Goal: Information Seeking & Learning: Learn about a topic

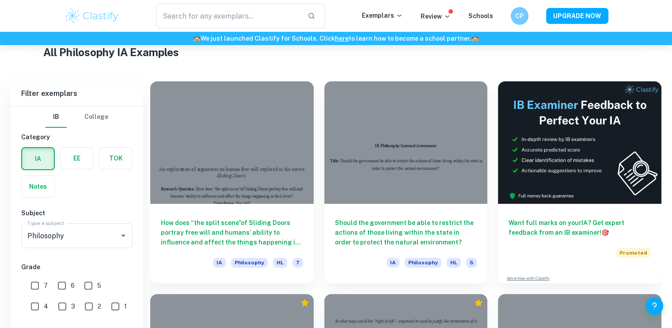
scroll to position [212, 0]
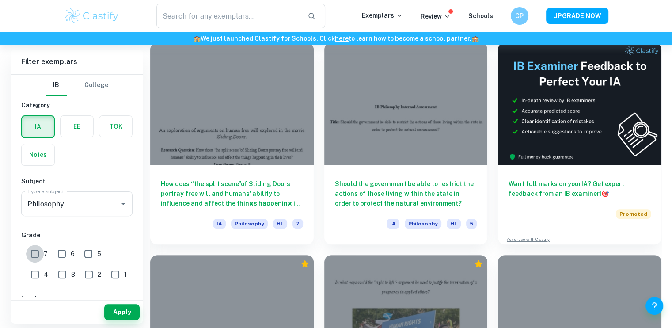
click at [33, 252] on input "7" at bounding box center [35, 254] width 18 height 18
checkbox input "true"
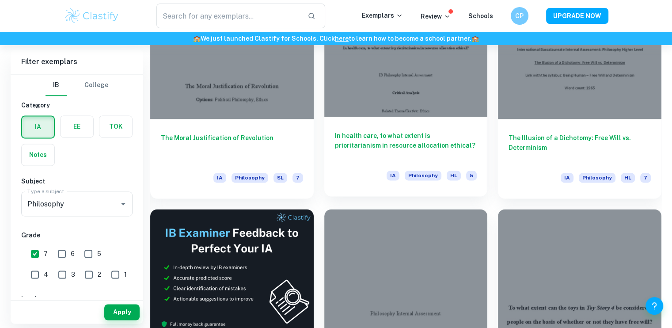
scroll to position [1343, 0]
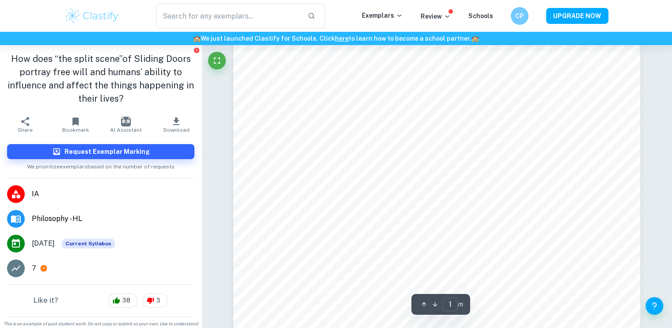
scroll to position [300, 0]
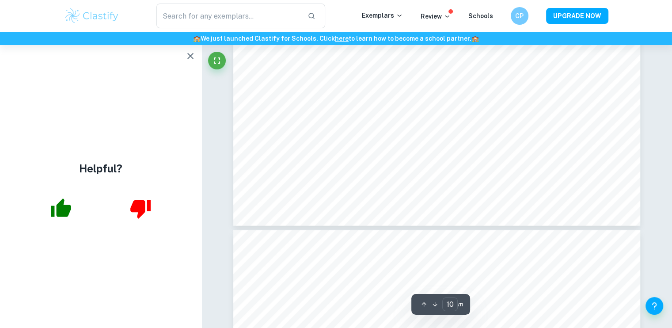
type input "11"
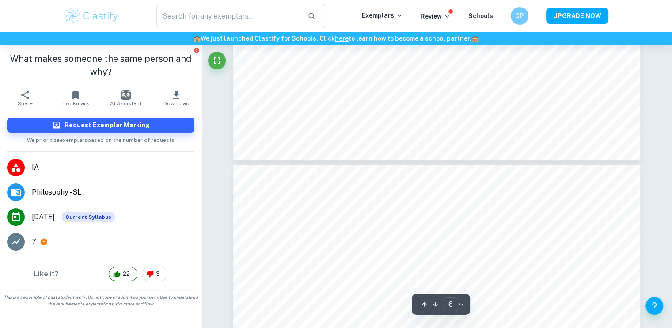
type input "7"
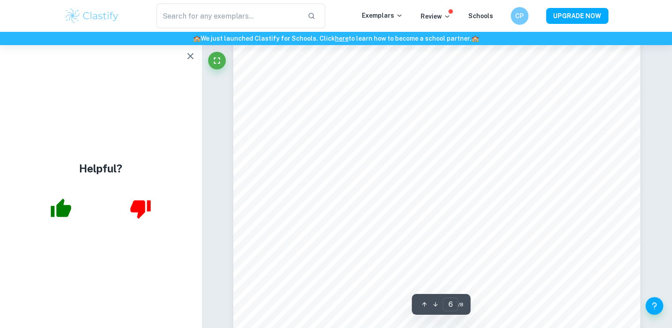
scroll to position [3338, 0]
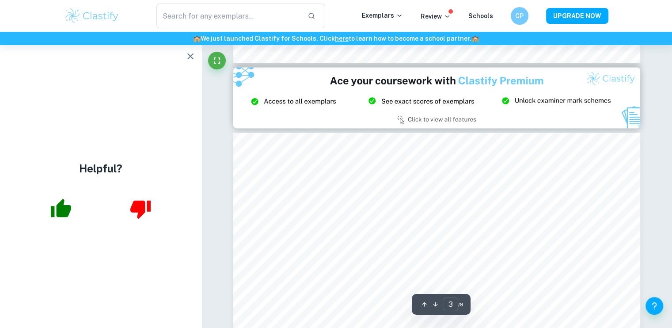
type input "2"
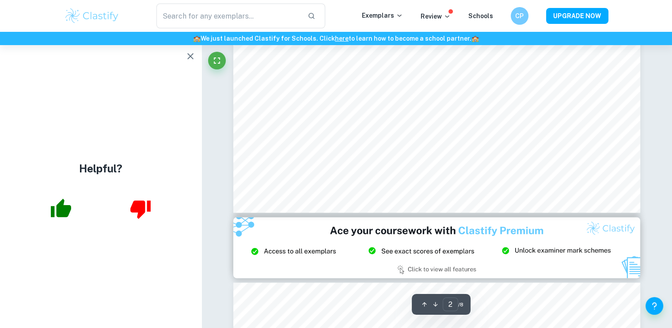
scroll to position [1050, 0]
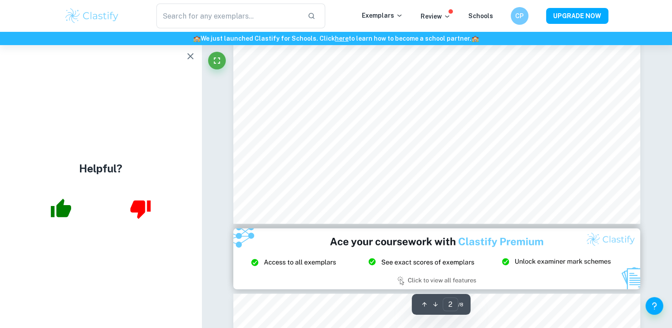
click at [196, 53] on button "button" at bounding box center [191, 56] width 18 height 18
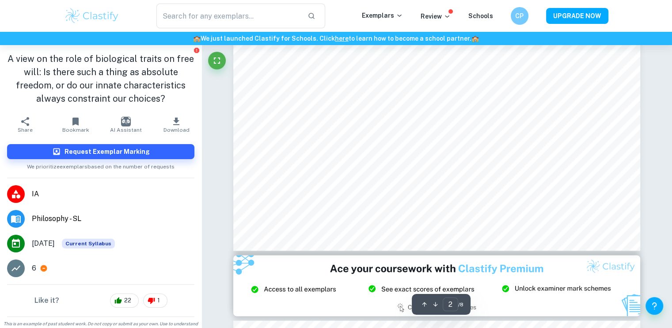
scroll to position [1014, 0]
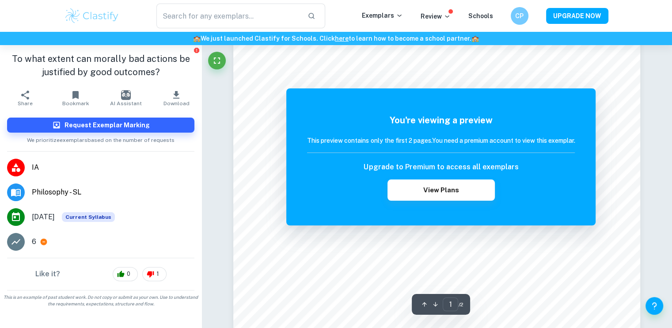
scroll to position [180, 0]
